Goal: Task Accomplishment & Management: Manage account settings

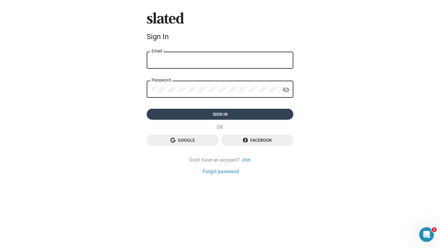
type input "dilvnskli@gmail.com"
click at [232, 115] on span "Sign in" at bounding box center [220, 114] width 137 height 11
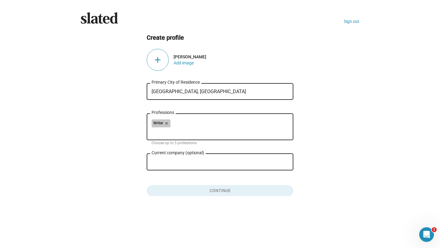
click at [217, 120] on div "Writer close" at bounding box center [220, 124] width 137 height 10
click at [207, 128] on div "Writer close" at bounding box center [220, 124] width 137 height 10
click at [168, 132] on input "Professions" at bounding box center [221, 132] width 137 height 6
type input "p"
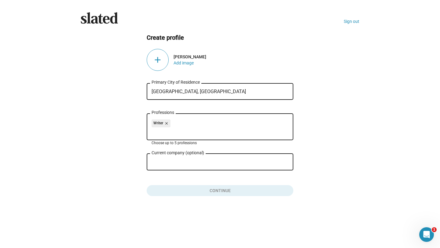
click at [181, 130] on input "Professions" at bounding box center [221, 132] width 137 height 6
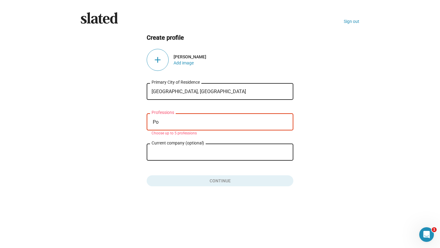
type input "P"
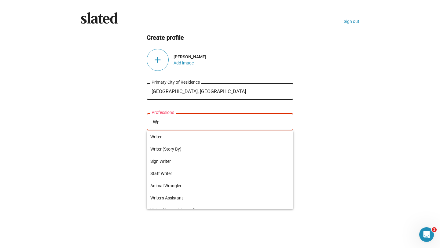
type input "W"
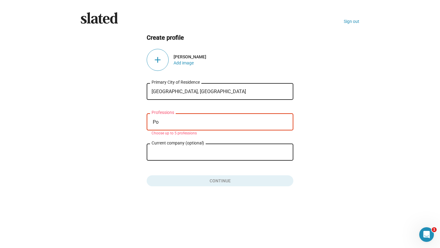
type input "P"
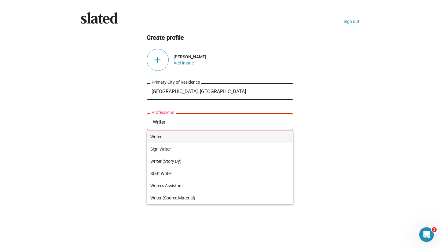
type input "Writer"
click at [197, 136] on span "Writer" at bounding box center [219, 137] width 139 height 12
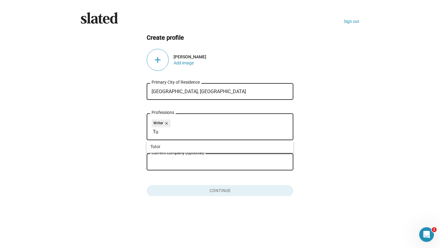
type input "T"
type input "o"
click at [176, 165] on input "Current company (optional)" at bounding box center [216, 163] width 128 height 6
click at [217, 146] on div "Writer close Professions Choose up to 5 professions" at bounding box center [220, 129] width 147 height 33
click at [158, 61] on div "add" at bounding box center [158, 60] width 22 height 22
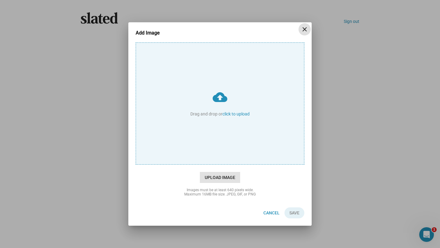
click at [225, 180] on span "Upload Image" at bounding box center [220, 177] width 40 height 11
click at [225, 164] on input "cloud_upload Drag and drop or click to upload" at bounding box center [220, 104] width 168 height 122
type input "C:\fakepath\IMG_2303.PNG"
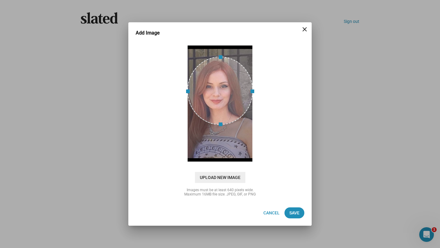
drag, startPoint x: 230, startPoint y: 101, endPoint x: 229, endPoint y: 86, distance: 15.3
click at [229, 86] on div at bounding box center [220, 91] width 66 height 68
drag, startPoint x: 221, startPoint y: 125, endPoint x: 221, endPoint y: 131, distance: 5.8
click at [221, 131] on div at bounding box center [220, 103] width 66 height 117
click at [222, 102] on div at bounding box center [220, 92] width 66 height 66
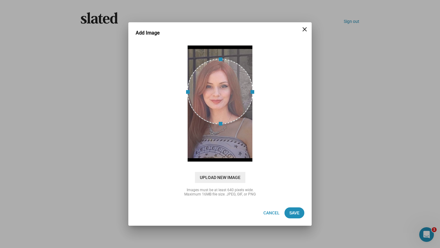
drag, startPoint x: 220, startPoint y: 123, endPoint x: 220, endPoint y: 133, distance: 10.1
click at [220, 133] on div at bounding box center [220, 103] width 66 height 117
click at [298, 215] on span "Save" at bounding box center [294, 213] width 10 height 11
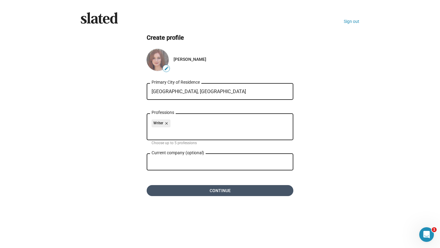
click at [216, 193] on span "Continue" at bounding box center [220, 190] width 137 height 11
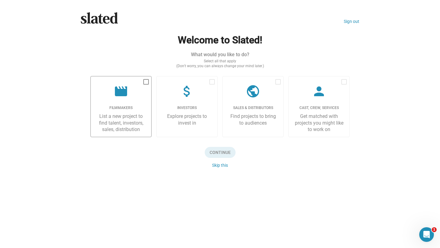
click at [146, 83] on span at bounding box center [146, 82] width 6 height 6
click at [146, 85] on input "checkbox" at bounding box center [146, 85] width 0 height 0
checkbox input "true"
click at [218, 153] on span "Continue" at bounding box center [220, 152] width 31 height 11
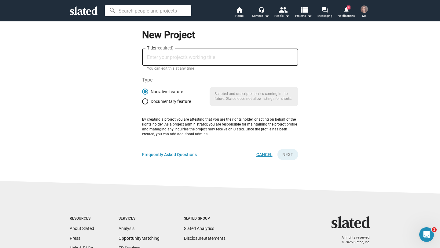
click at [268, 155] on span "Cancel" at bounding box center [264, 154] width 16 height 11
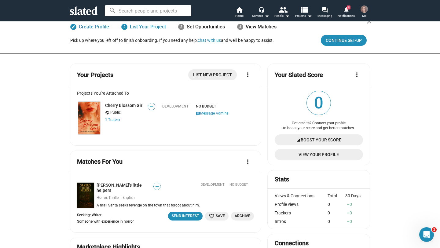
scroll to position [8, 0]
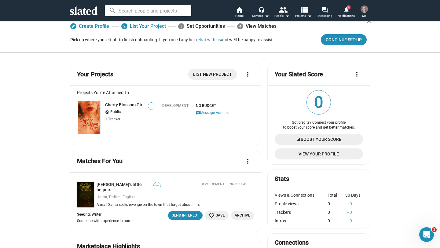
click at [110, 119] on link "1 Tracker" at bounding box center [112, 119] width 15 height 4
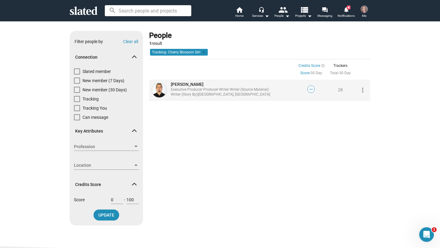
click at [238, 95] on div "Executive Producer · Producer · Writer · Writer (Source Material) · Writer (Sto…" at bounding box center [233, 92] width 124 height 10
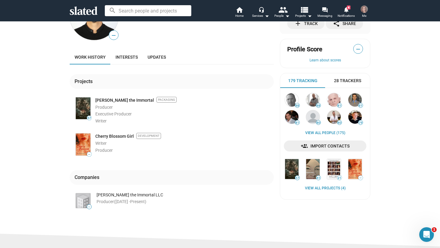
scroll to position [42, 0]
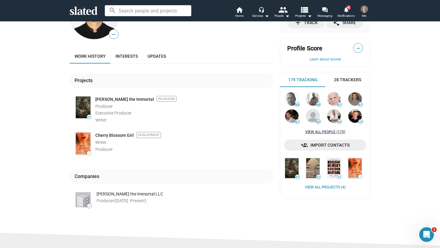
click at [324, 133] on link "View all People (175)" at bounding box center [325, 132] width 40 height 5
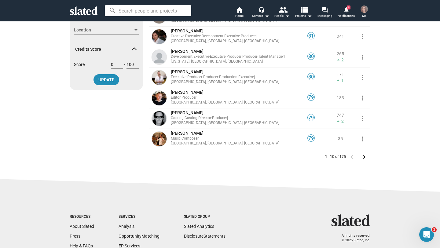
scroll to position [141, 0]
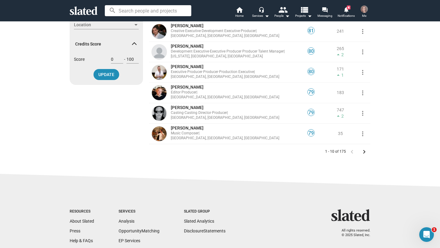
click at [365, 151] on mat-icon "keyboard_arrow_right" at bounding box center [364, 151] width 7 height 7
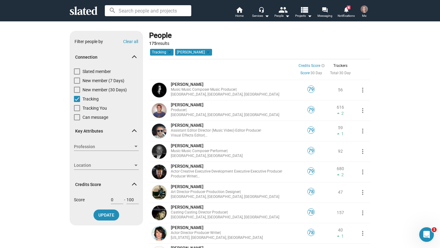
click at [84, 11] on icon at bounding box center [84, 10] width 28 height 9
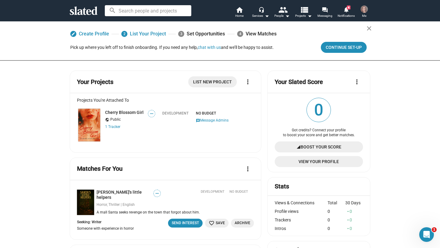
scroll to position [2, 0]
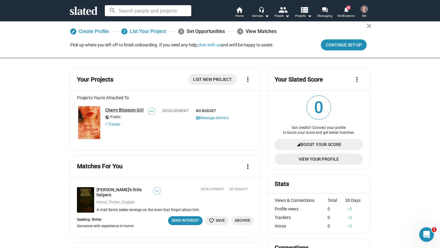
click at [128, 111] on link "Cherry Blossom Girl" at bounding box center [124, 110] width 39 height 5
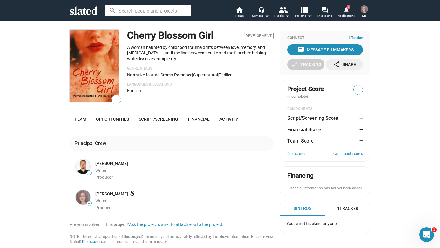
click at [107, 195] on link "[PERSON_NAME]" at bounding box center [111, 194] width 33 height 6
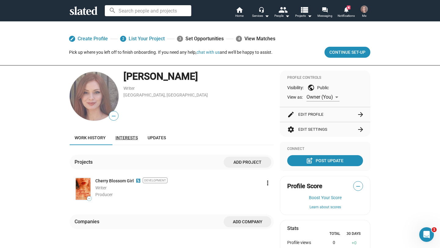
click at [132, 137] on span "Interests" at bounding box center [127, 137] width 22 height 5
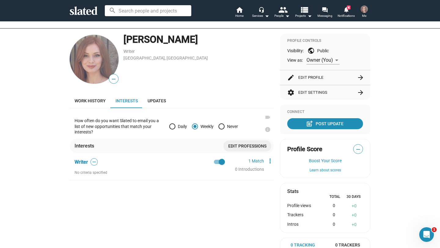
scroll to position [37, 0]
click at [163, 101] on span "Updates" at bounding box center [157, 100] width 18 height 5
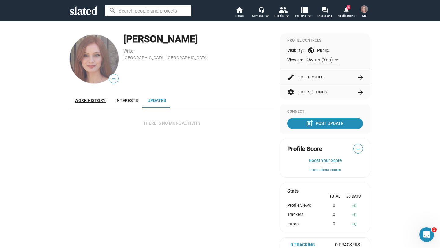
click at [93, 97] on link "Work history" at bounding box center [90, 100] width 41 height 15
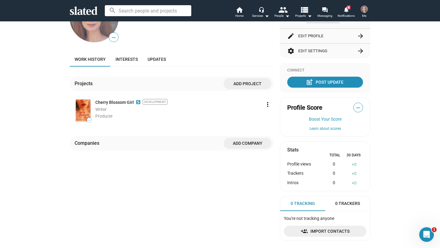
scroll to position [113, 0]
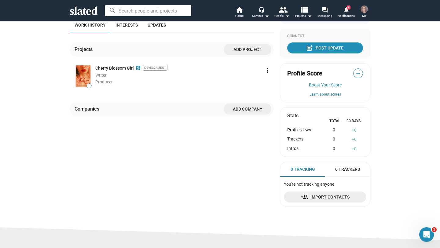
click at [117, 69] on link "Cherry Blossom Girl" at bounding box center [114, 68] width 39 height 6
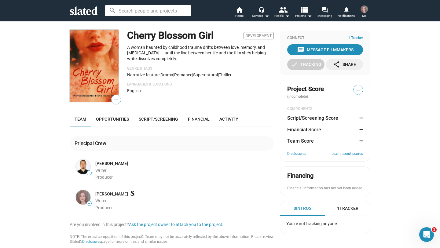
scroll to position [19, 0]
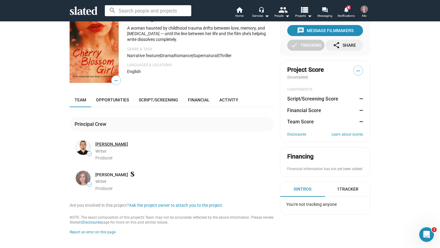
click at [122, 146] on link "[PERSON_NAME]" at bounding box center [111, 144] width 33 height 6
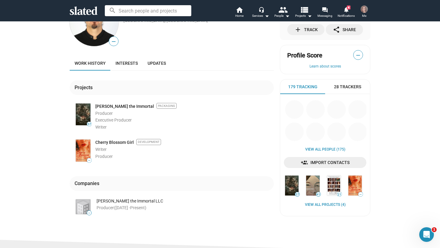
scroll to position [36, 0]
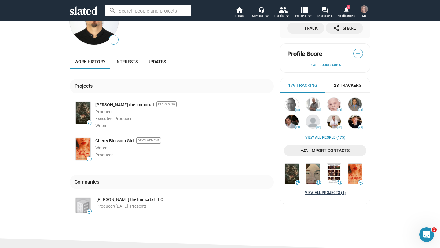
click at [319, 192] on link "View all Projects (4)" at bounding box center [325, 193] width 41 height 5
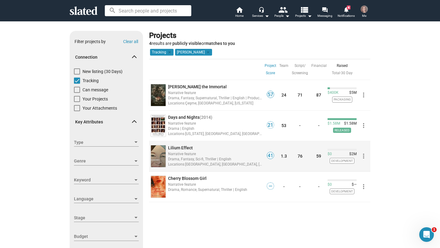
click at [187, 148] on span "Lilium Effect" at bounding box center [180, 147] width 25 height 5
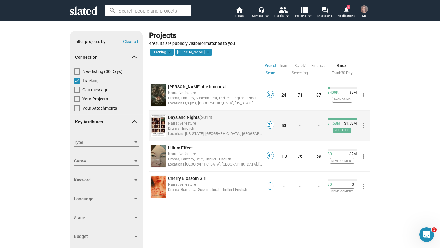
click at [191, 118] on span "Days and Nights" at bounding box center [183, 117] width 31 height 5
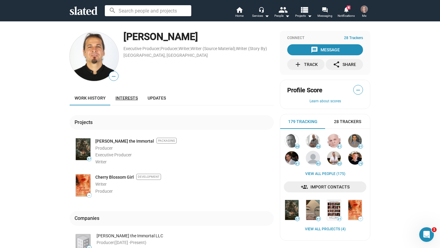
click at [134, 101] on link "Interests" at bounding box center [127, 98] width 32 height 15
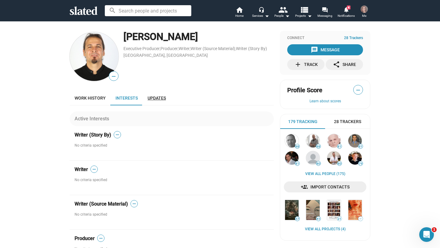
click at [162, 100] on span "Updates" at bounding box center [157, 98] width 18 height 5
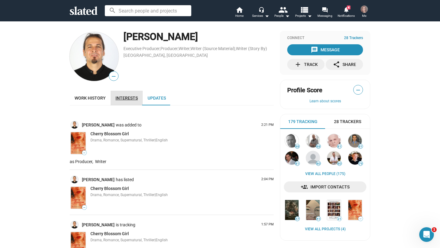
click at [127, 98] on span "Interests" at bounding box center [127, 98] width 22 height 5
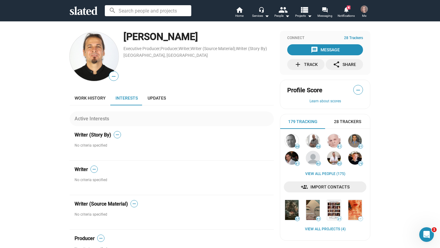
click at [366, 10] on img at bounding box center [364, 9] width 7 height 7
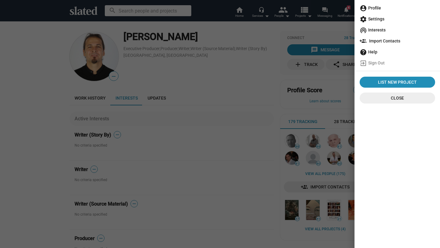
click at [376, 10] on span "account_circle Profile" at bounding box center [397, 7] width 75 height 11
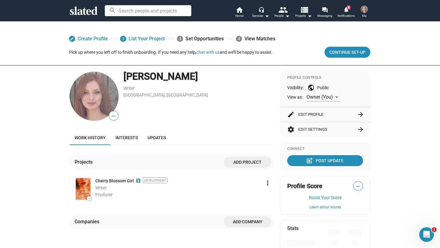
click at [334, 113] on button "edit Edit Profile arrow_forward" at bounding box center [325, 114] width 76 height 15
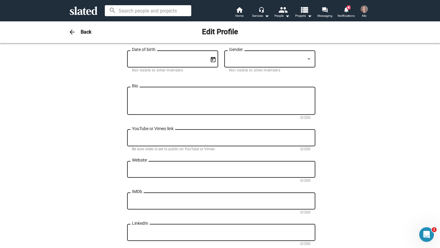
scroll to position [151, 0]
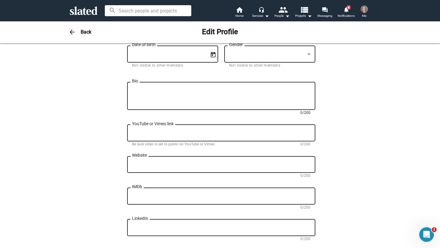
click at [218, 101] on textarea "Bio" at bounding box center [221, 96] width 178 height 17
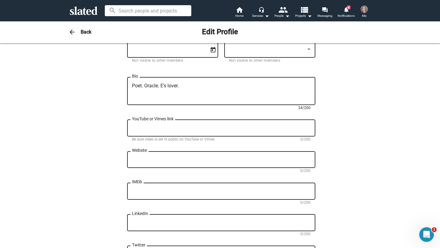
scroll to position [0, 0]
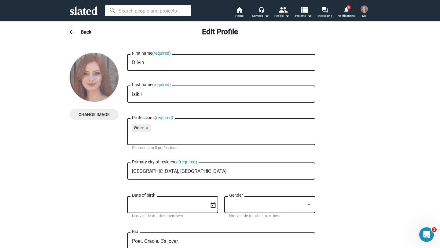
type textarea "Poet. Oracle. E's lover."
click at [70, 30] on mat-icon "arrow_back" at bounding box center [71, 31] width 7 height 7
